Goal: Task Accomplishment & Management: Manage account settings

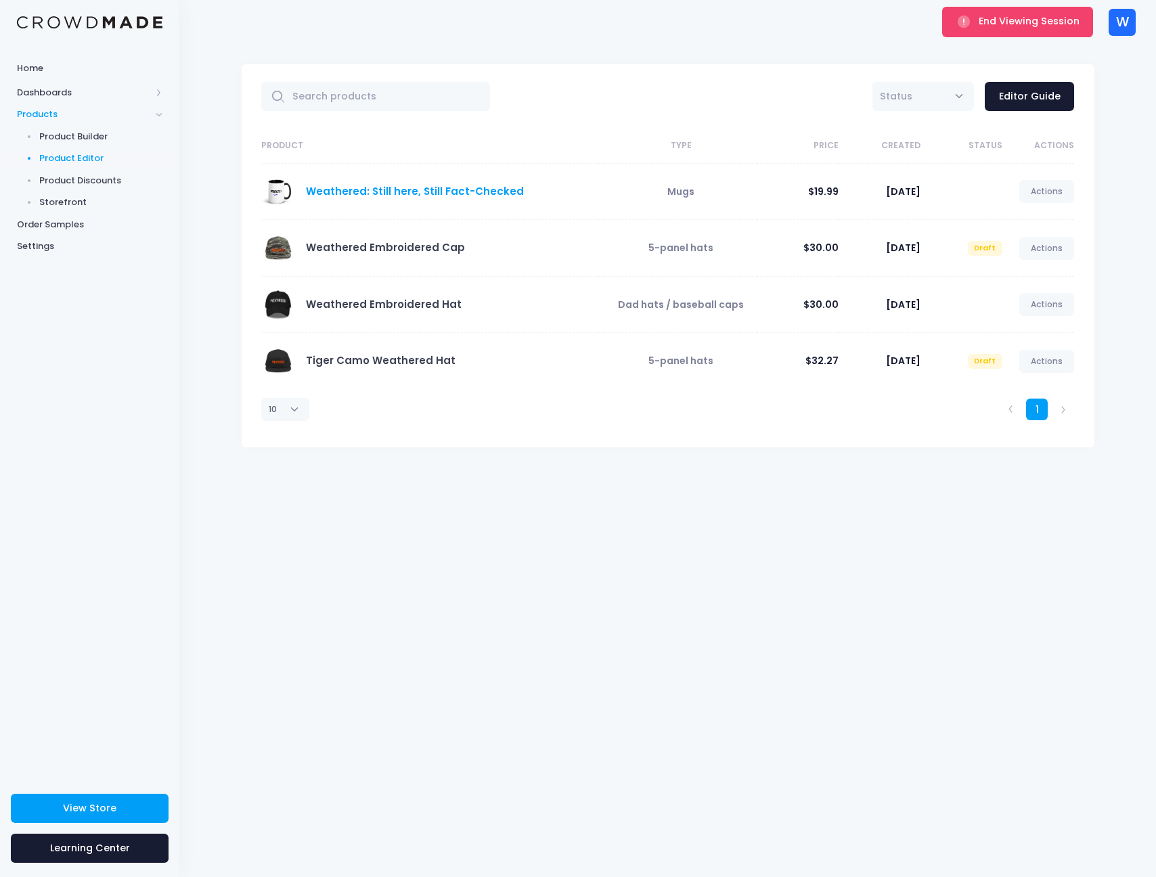
click at [381, 193] on link "Weathered: Still here, Still Fact-Checked" at bounding box center [415, 191] width 218 height 14
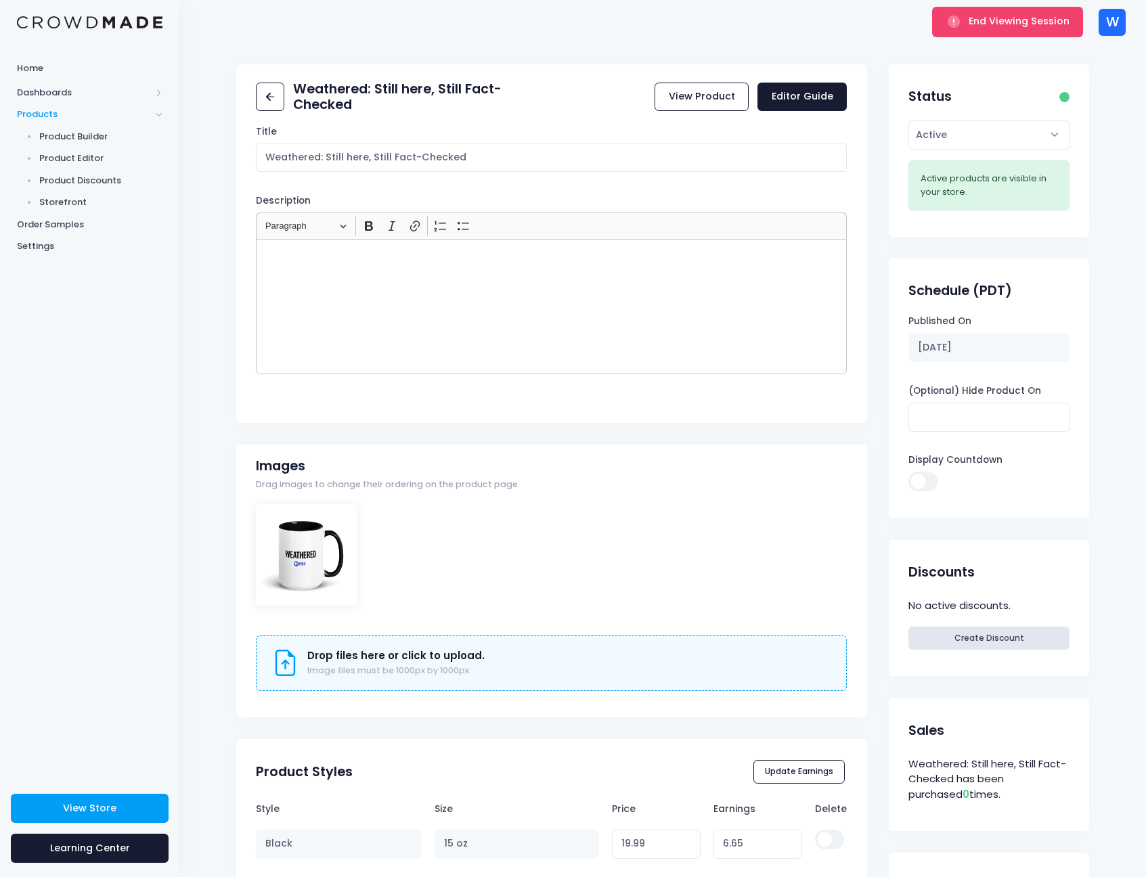
drag, startPoint x: 192, startPoint y: 320, endPoint x: 197, endPoint y: 154, distance: 166.6
click at [192, 318] on div "Weathered: Still here, Still Fact-Checked View Product Editor Guide Title Weath…" at bounding box center [662, 746] width 966 height 1364
click at [270, 94] on icon at bounding box center [268, 97] width 5 height 8
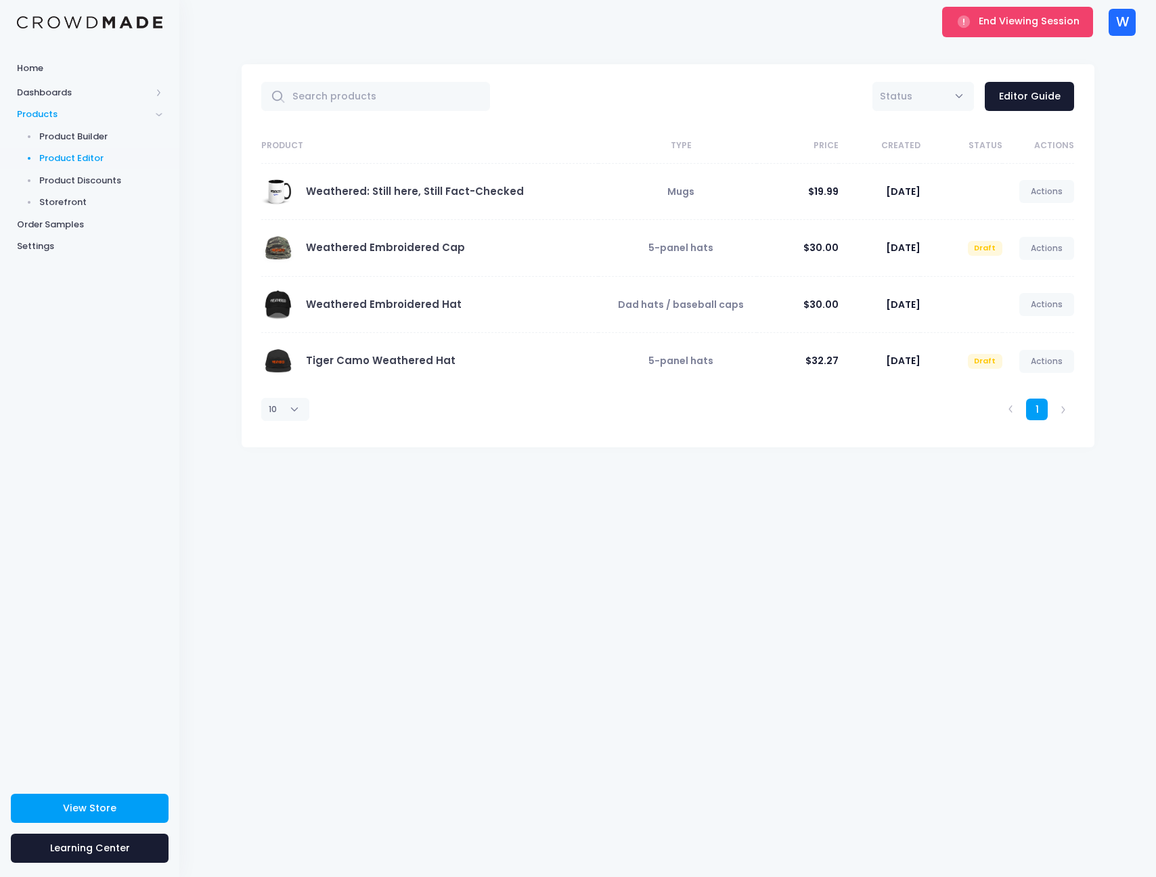
click at [798, 531] on div "All Active Draft Status Editor Guide Product Type Price Created Status Actions …" at bounding box center [667, 460] width 976 height 833
click at [880, 38] on div "End Viewing Session W W Weathered [EMAIL_ADDRESS][DOMAIN_NAME] Not Verified Set…" at bounding box center [668, 22] width 936 height 44
click at [999, 18] on span "End Viewing Session" at bounding box center [1029, 21] width 101 height 14
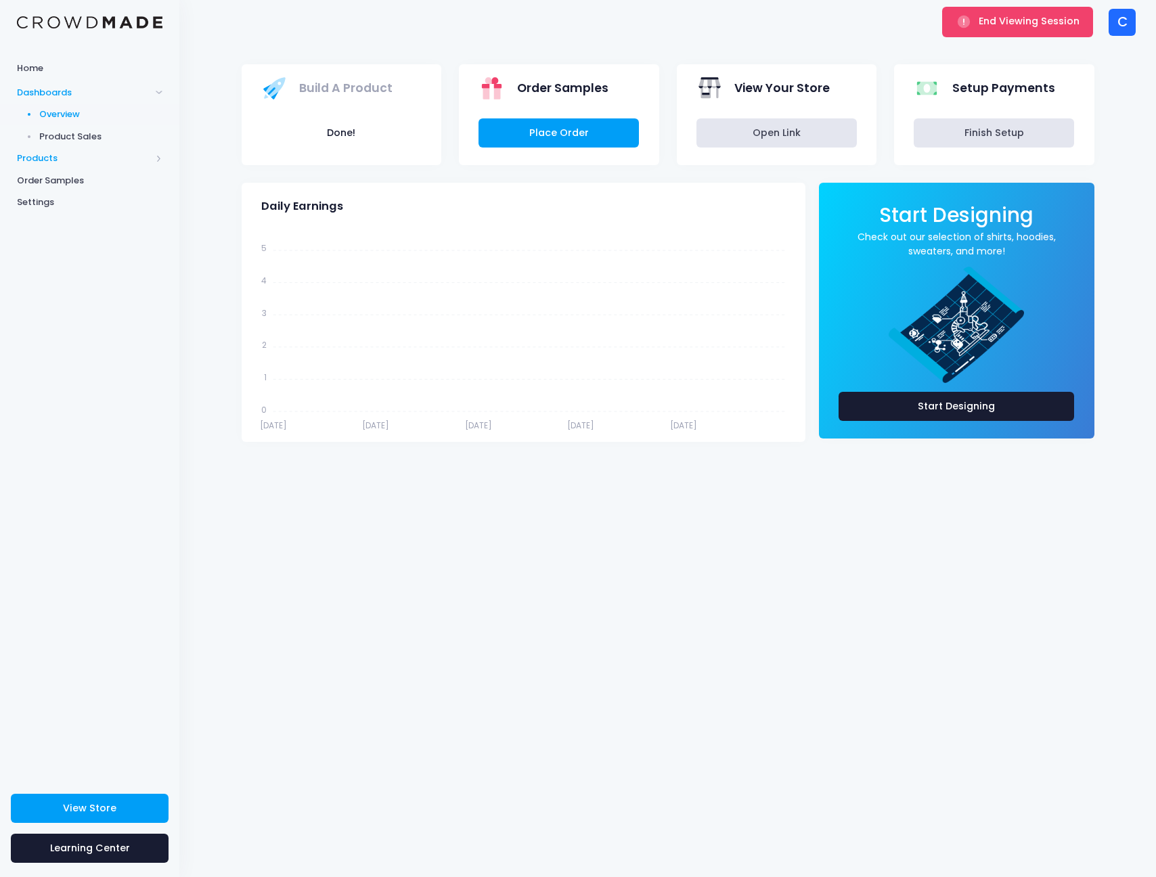
click at [62, 154] on span "Products" at bounding box center [84, 159] width 134 height 14
click at [65, 154] on span "Product Editor" at bounding box center [101, 159] width 124 height 14
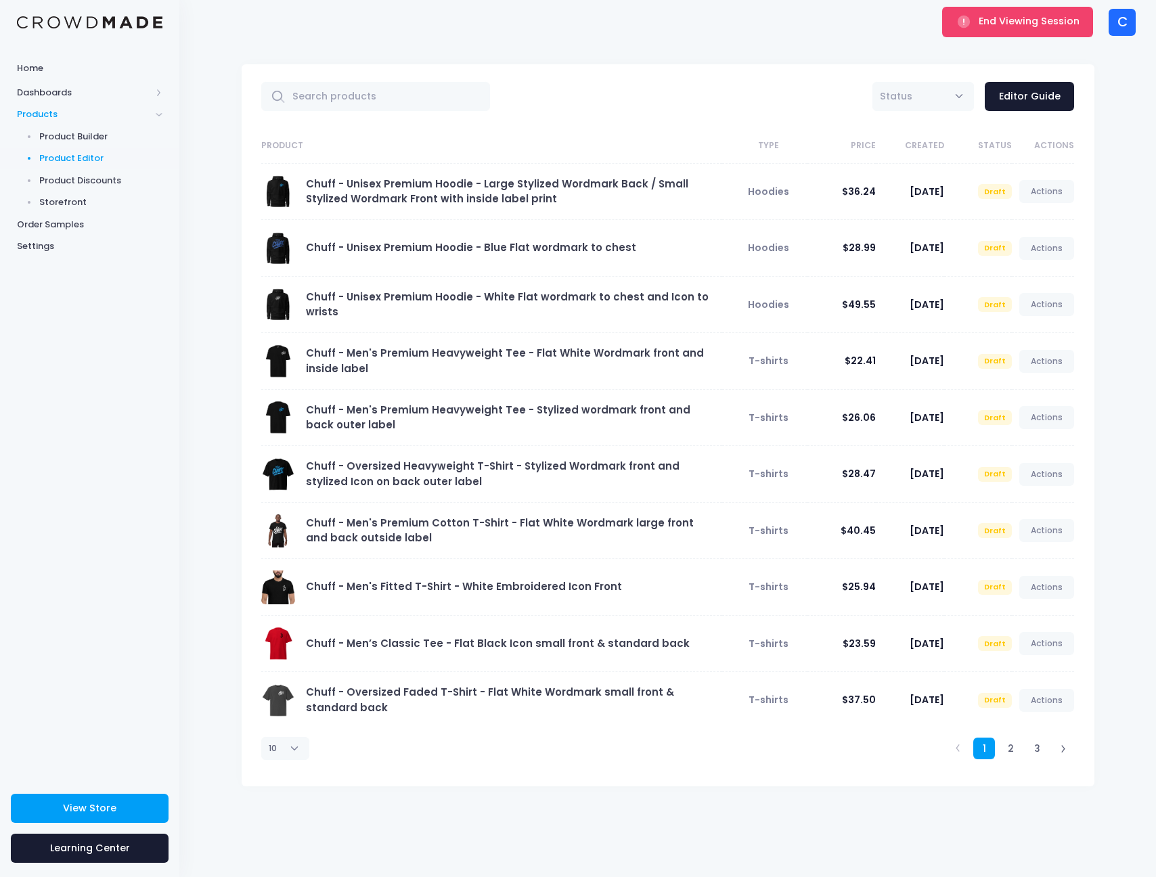
click at [420, 497] on td "Chuff - Oversized Heavyweight T-Shirt - Stylized Wordmark front and stylized Ic…" at bounding box center [492, 474] width 462 height 57
click at [413, 467] on link "Chuff - Oversized Heavyweight T-Shirt - Stylized Wordmark front and stylized Ic…" at bounding box center [493, 473] width 374 height 29
click at [399, 480] on link "Chuff - Oversized Heavyweight T-Shirt - Stylized Wordmark front and stylized Ic…" at bounding box center [493, 473] width 374 height 29
click at [418, 480] on link "Chuff - Oversized Heavyweight T-Shirt - Stylized Wordmark front and stylized Ic…" at bounding box center [493, 473] width 374 height 29
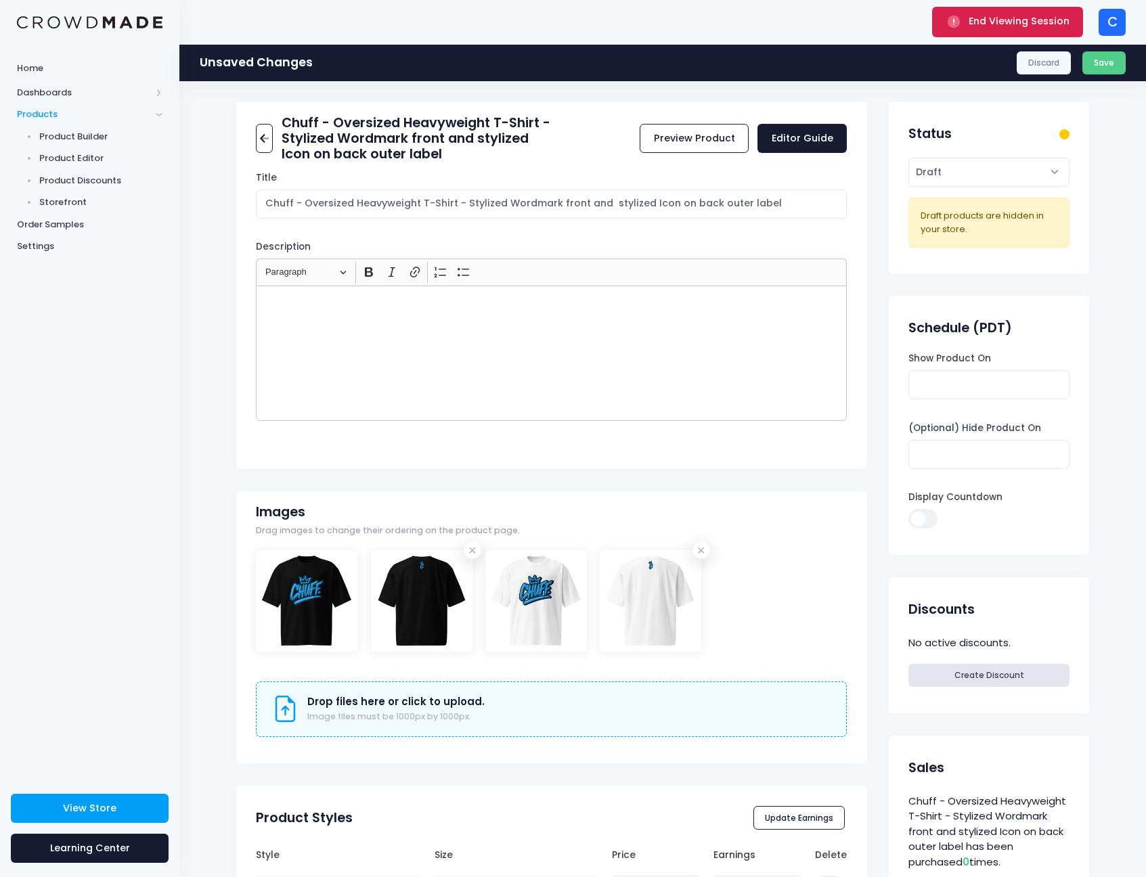
click at [987, 26] on span "End Viewing Session" at bounding box center [1018, 21] width 101 height 14
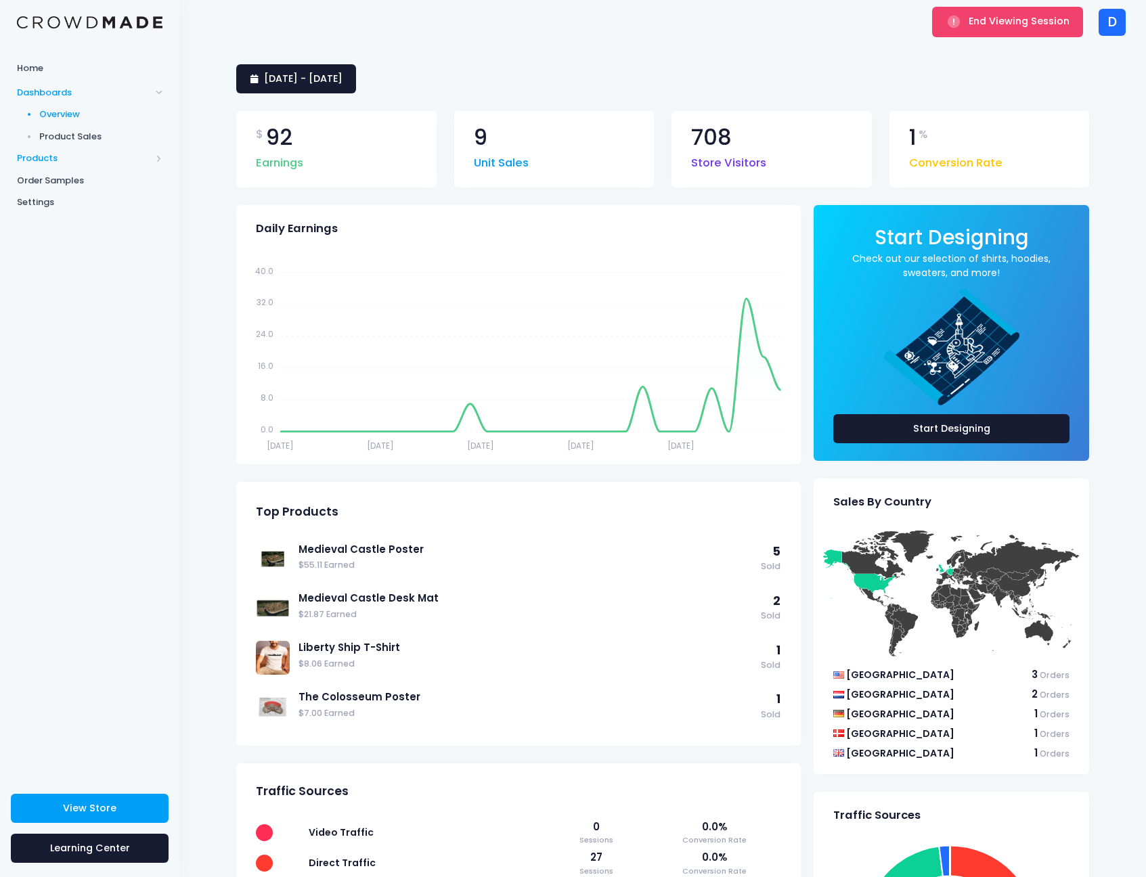
click at [68, 154] on span "Products" at bounding box center [84, 159] width 134 height 14
click at [80, 158] on span "Product Editor" at bounding box center [101, 159] width 124 height 14
click at [1052, 30] on button "End Viewing Session" at bounding box center [1007, 22] width 151 height 30
click at [997, 22] on span "End Viewing Session" at bounding box center [1018, 21] width 101 height 14
click at [91, 813] on span "View Store" at bounding box center [89, 808] width 53 height 14
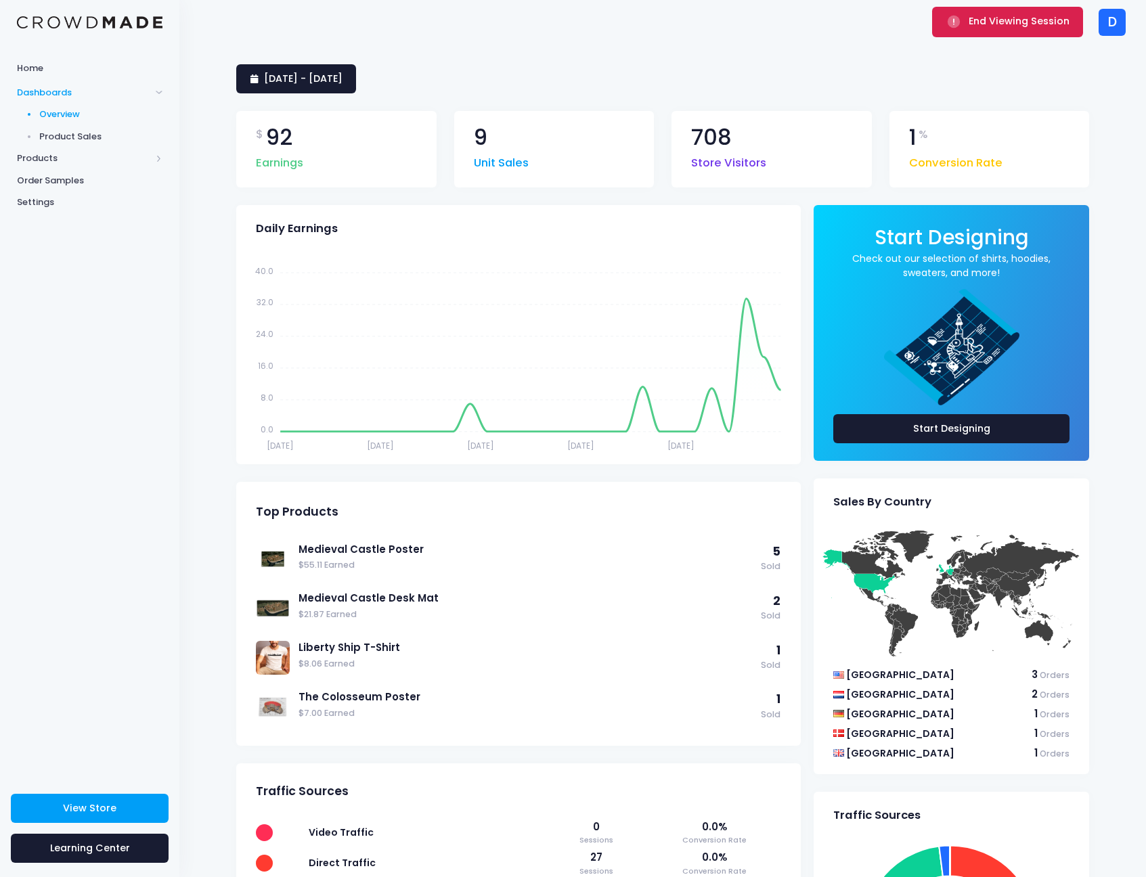
click at [995, 24] on span "End Viewing Session" at bounding box center [1018, 21] width 101 height 14
click at [120, 803] on link "View Store" at bounding box center [90, 808] width 158 height 29
click at [983, 24] on span "End Viewing Session" at bounding box center [1018, 21] width 101 height 14
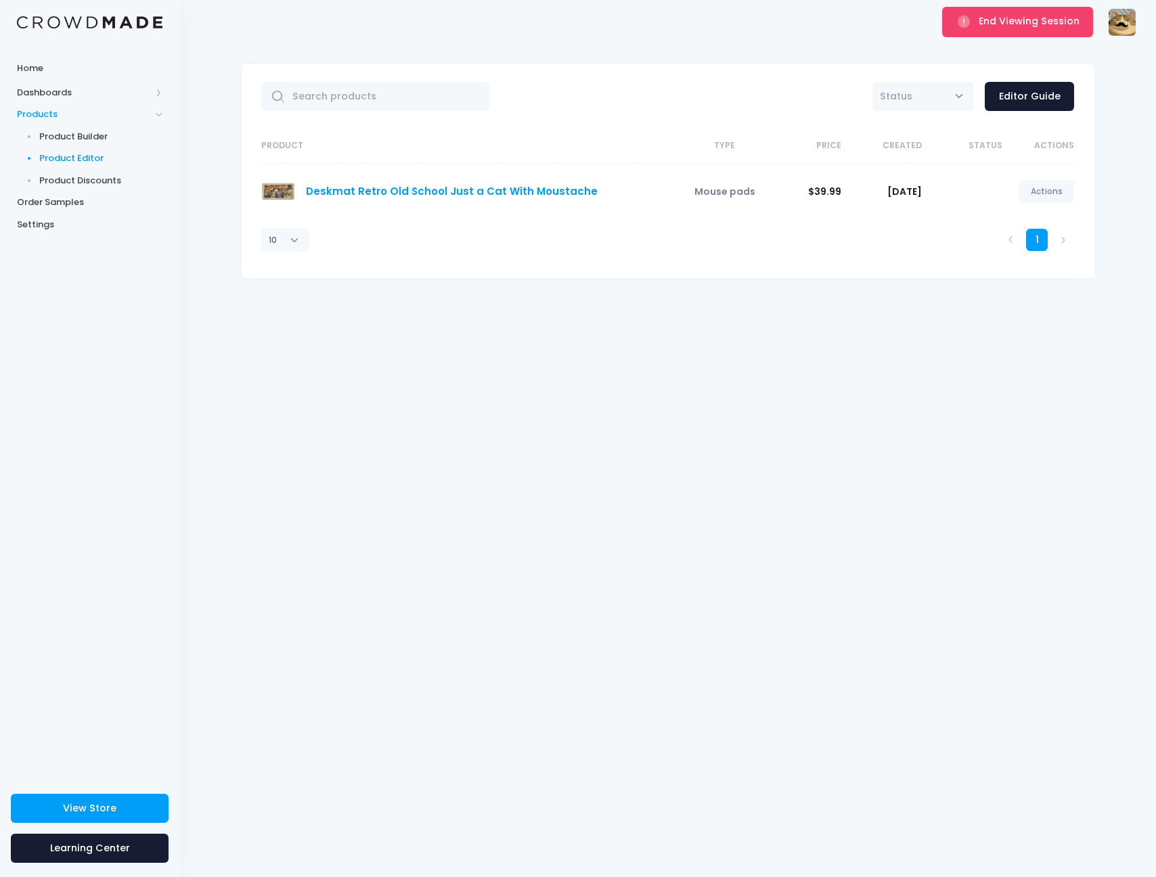
click at [501, 192] on link "Deskmat Retro Old School Just a Cat With Moustache" at bounding box center [452, 191] width 292 height 14
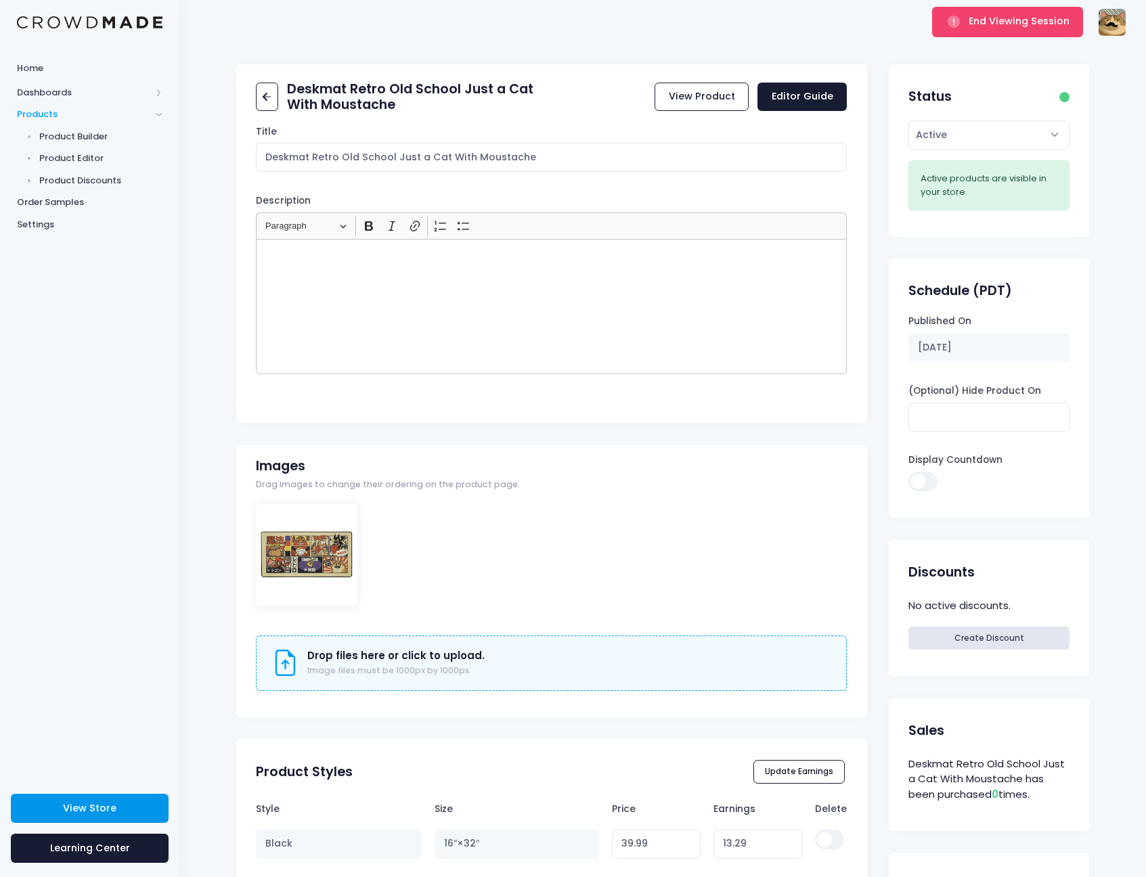
click at [108, 809] on span "View Store" at bounding box center [89, 808] width 53 height 14
click at [970, 27] on span "End Viewing Session" at bounding box center [1018, 21] width 101 height 14
